Goal: Task Accomplishment & Management: Use online tool/utility

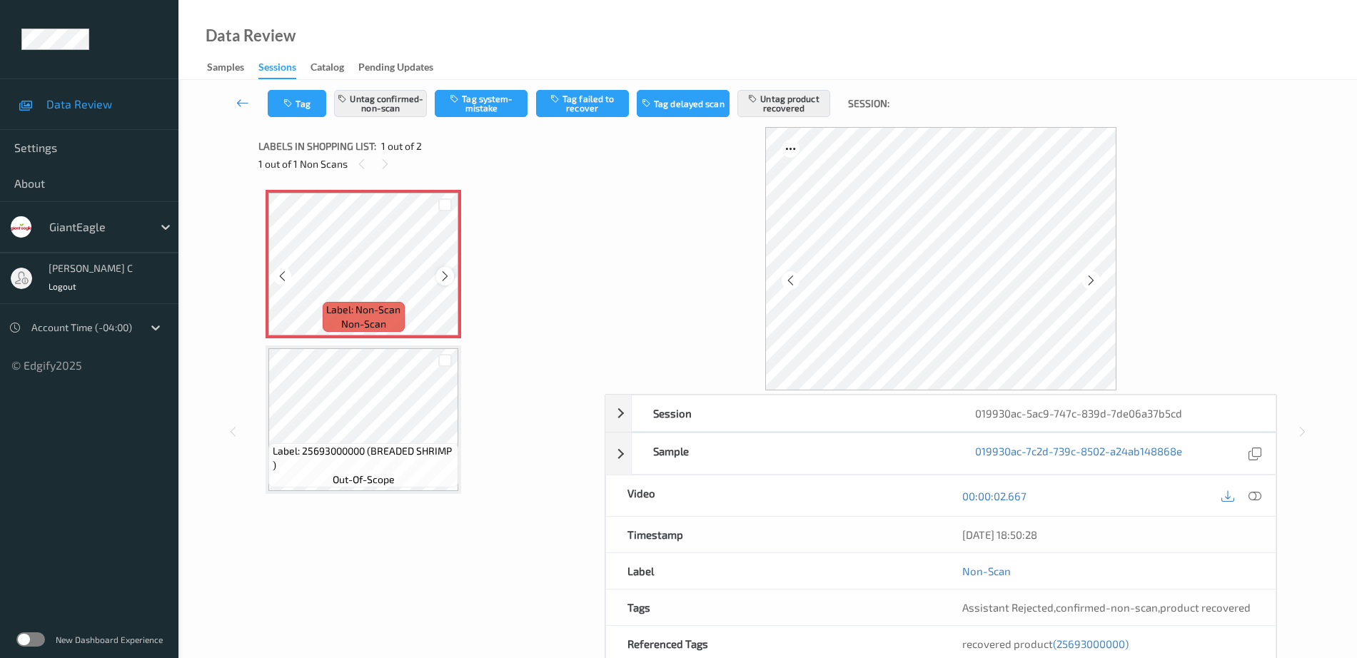
click at [446, 283] on div at bounding box center [445, 276] width 18 height 18
click at [1248, 497] on div at bounding box center [1254, 495] width 19 height 19
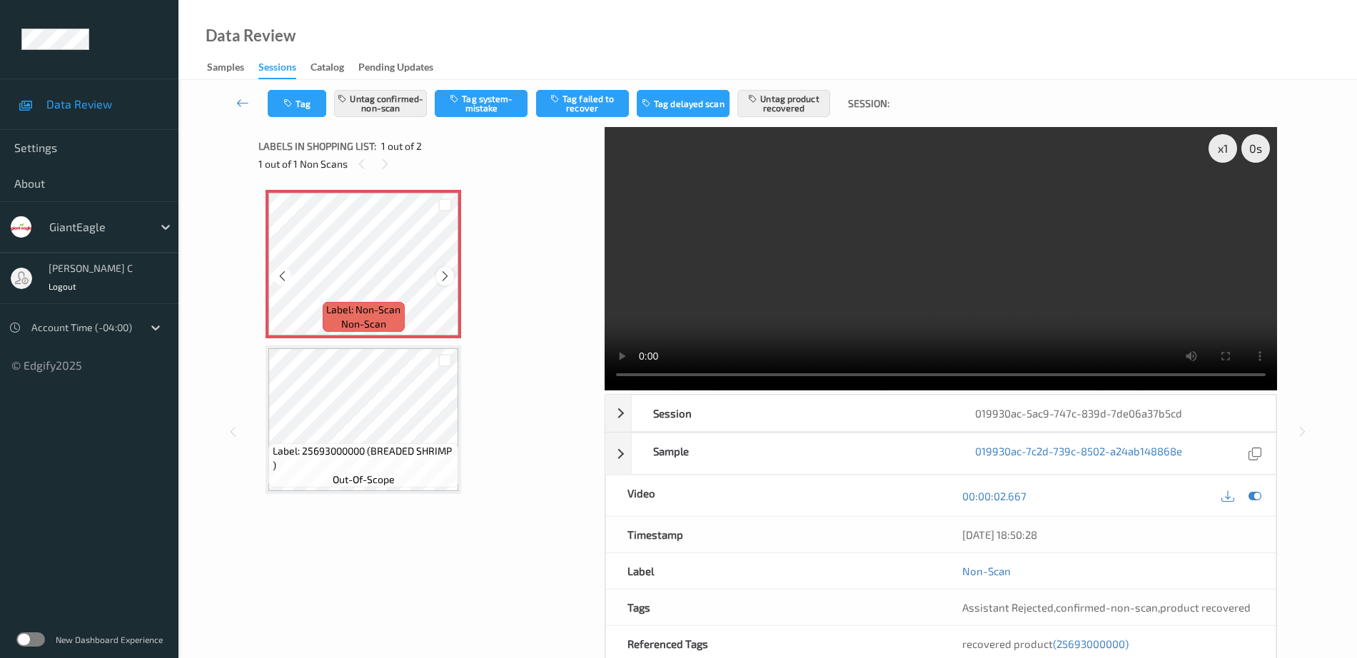
click at [441, 279] on icon at bounding box center [445, 276] width 12 height 13
click at [441, 279] on div "Label: Non-Scan non-scan" at bounding box center [364, 264] width 196 height 148
click at [441, 279] on icon at bounding box center [445, 276] width 12 height 13
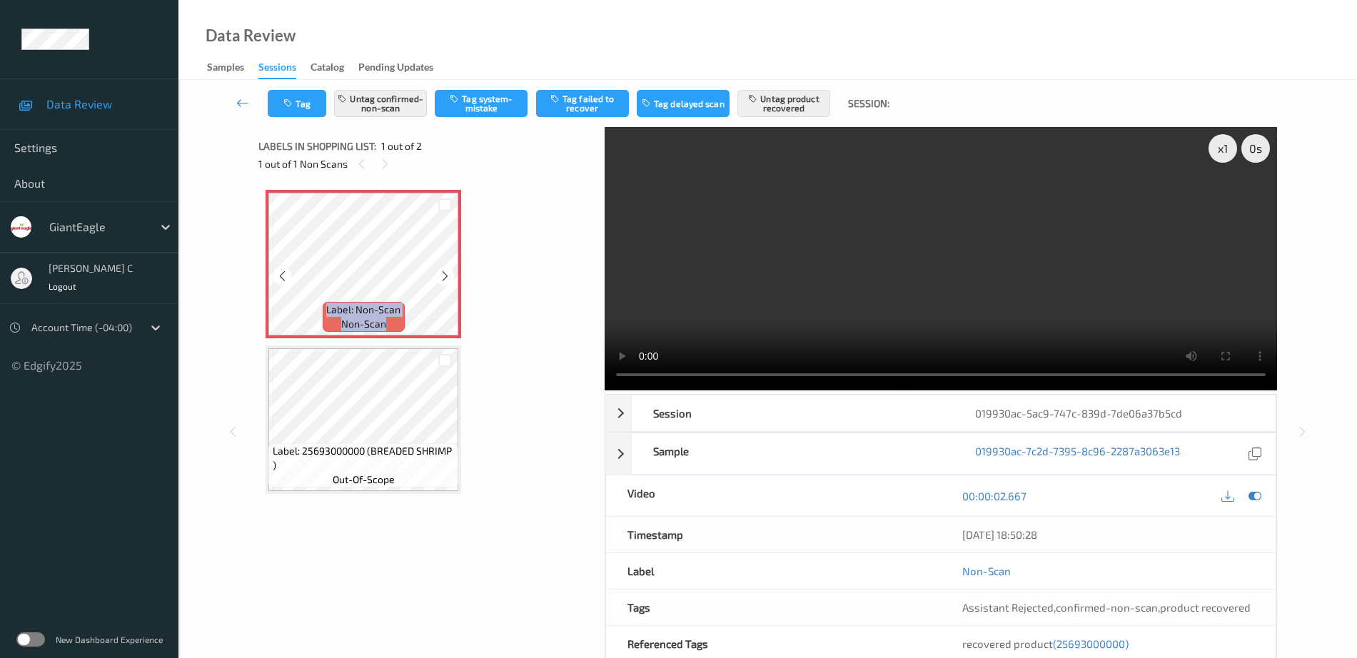
click at [441, 279] on icon at bounding box center [445, 276] width 12 height 13
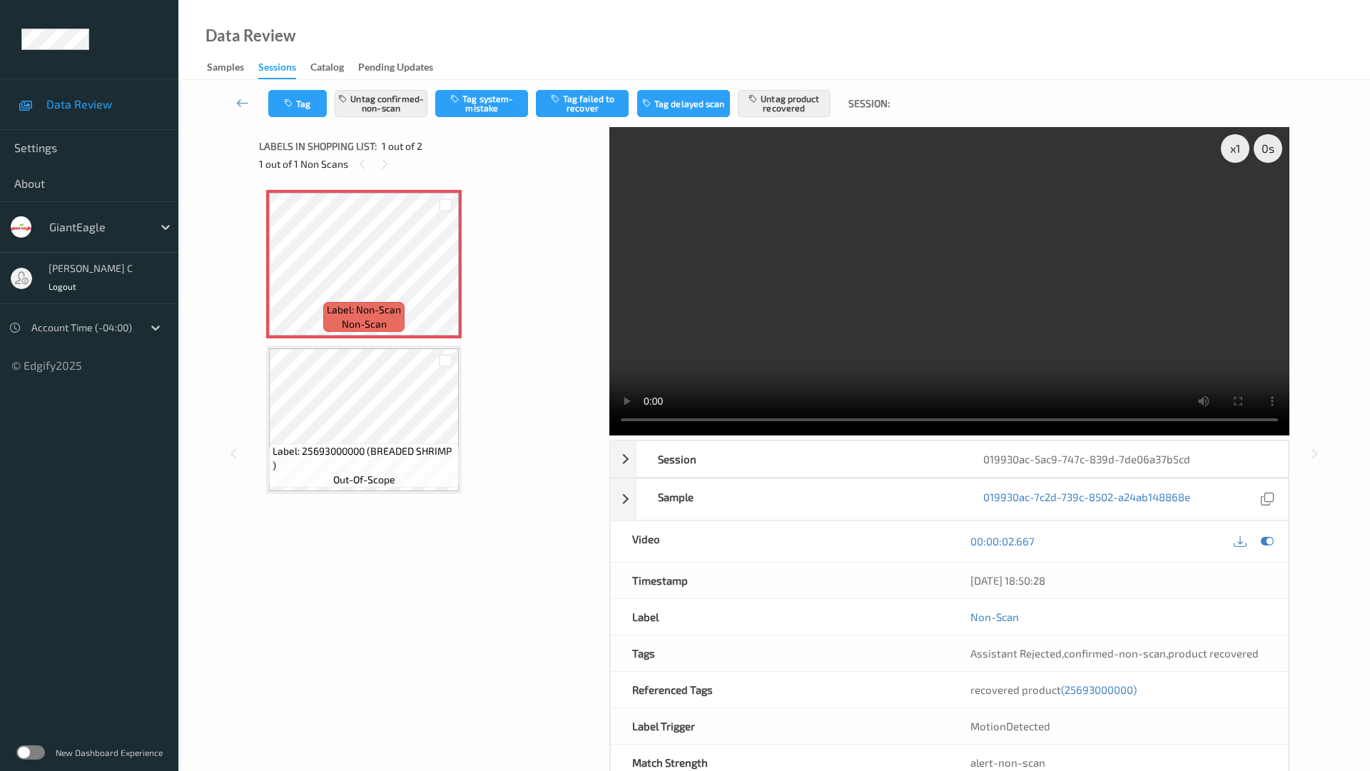
click at [610, 435] on video at bounding box center [950, 281] width 680 height 308
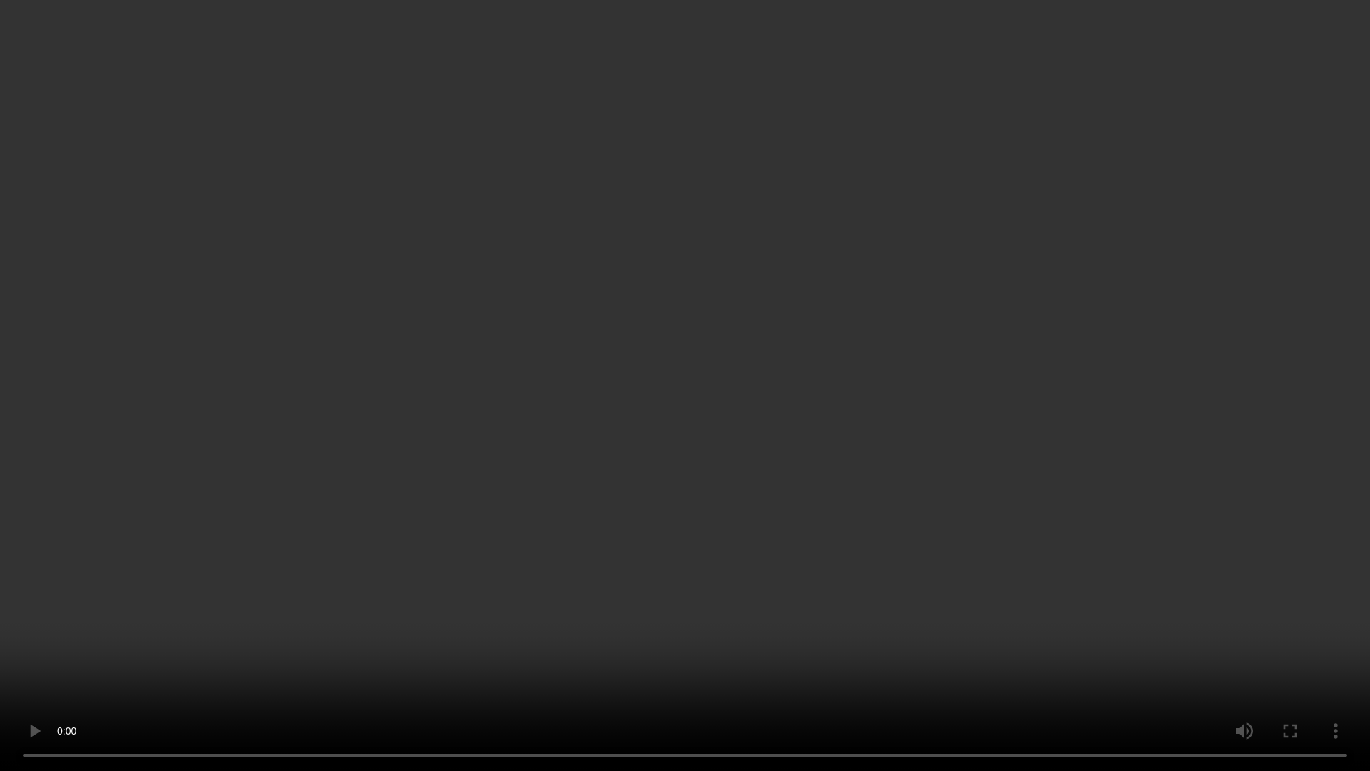
click at [525, 657] on video at bounding box center [685, 385] width 1370 height 771
